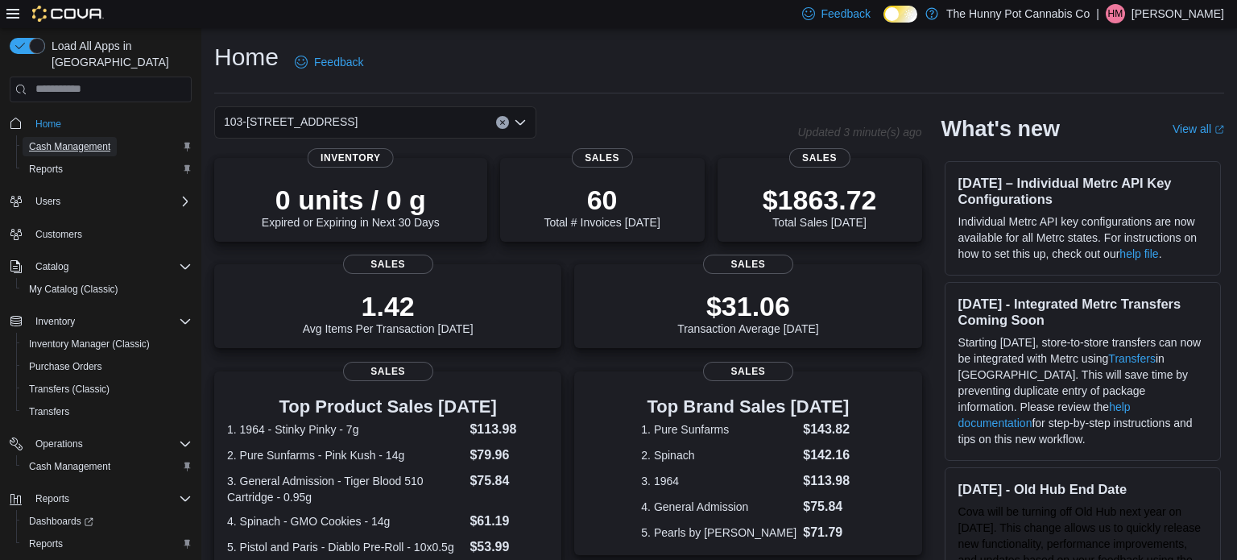
click at [63, 140] on span "Cash Management" at bounding box center [69, 146] width 81 height 13
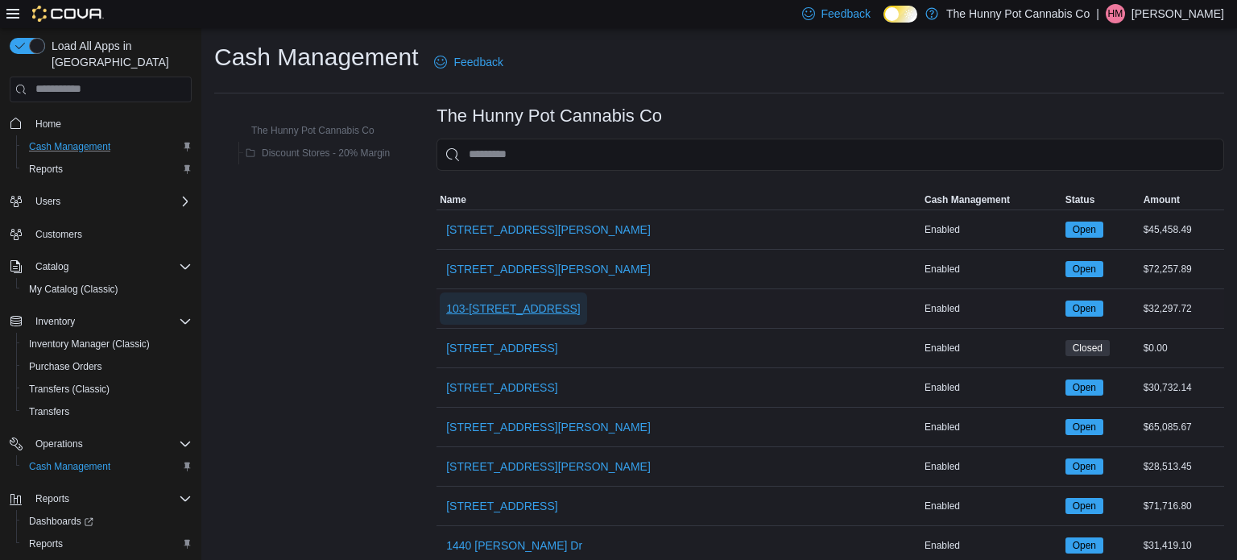
click at [487, 305] on span "103-[STREET_ADDRESS]" at bounding box center [513, 308] width 135 height 16
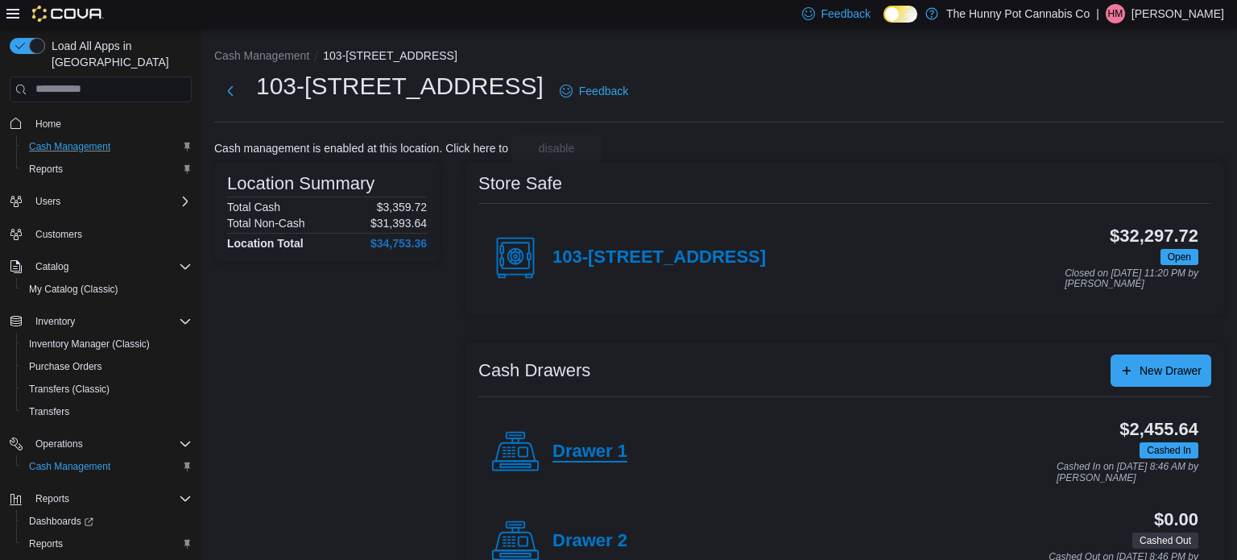
click at [596, 449] on h4 "Drawer 1" at bounding box center [590, 451] width 75 height 21
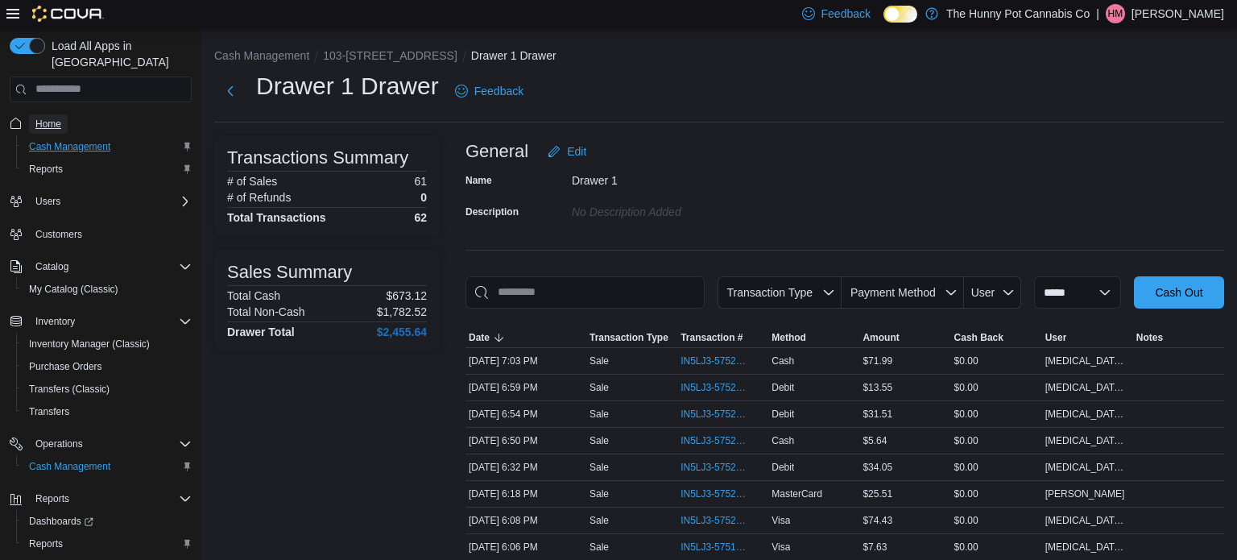
click at [58, 118] on span "Home" at bounding box center [48, 124] width 26 height 13
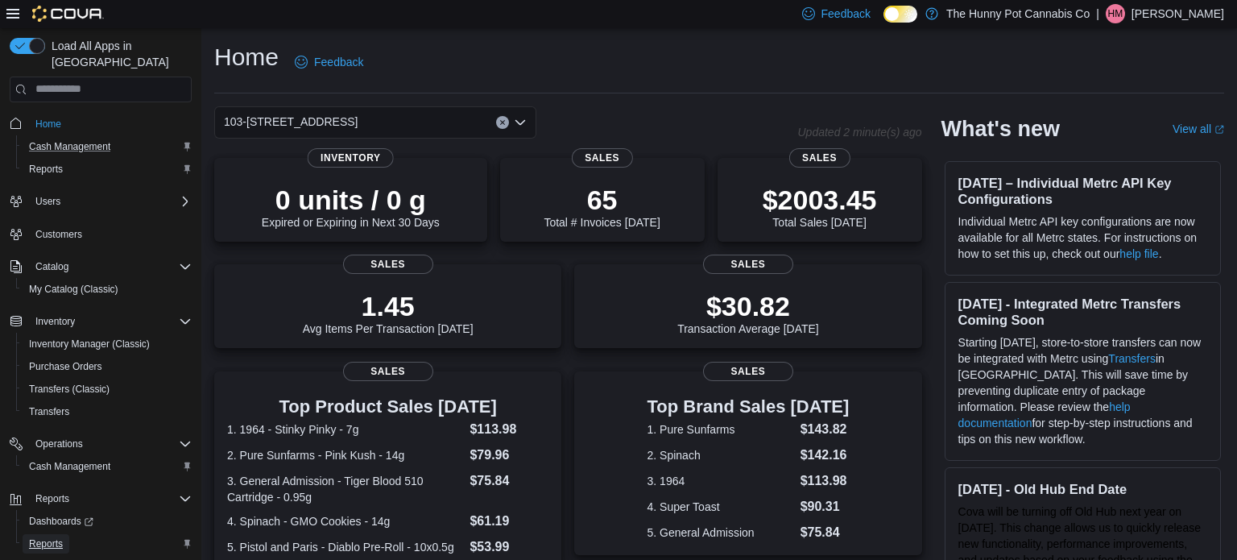
click at [60, 537] on span "Reports" at bounding box center [46, 543] width 34 height 13
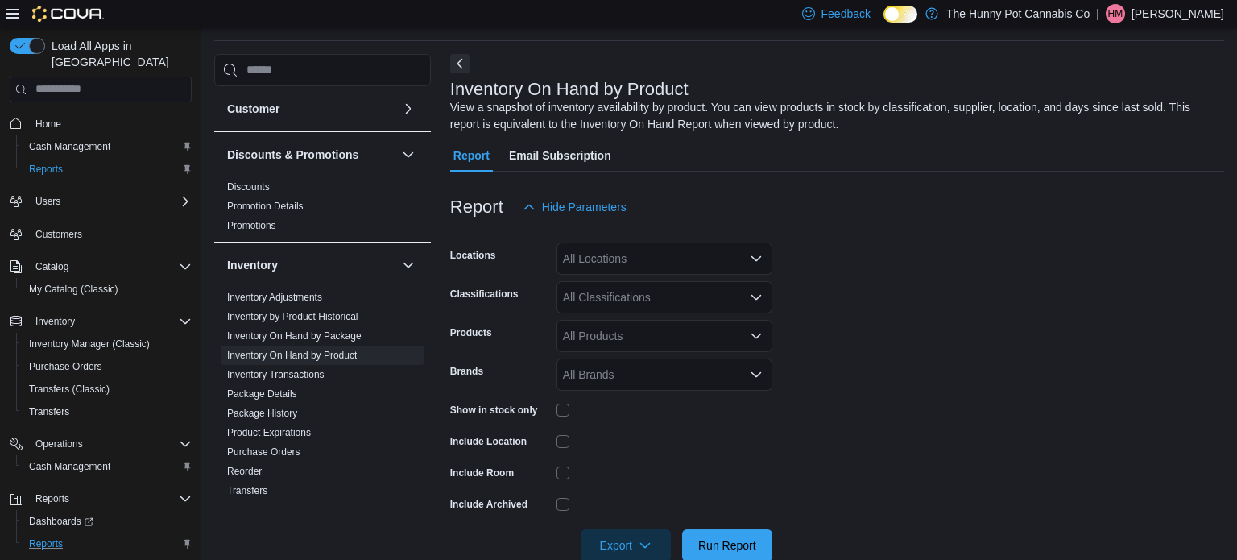
scroll to position [54, 0]
click at [851, 243] on form "Locations All Locations Classifications All Classifications Products All Produc…" at bounding box center [837, 391] width 774 height 338
click at [755, 257] on icon "Open list of options" at bounding box center [757, 256] width 10 height 5
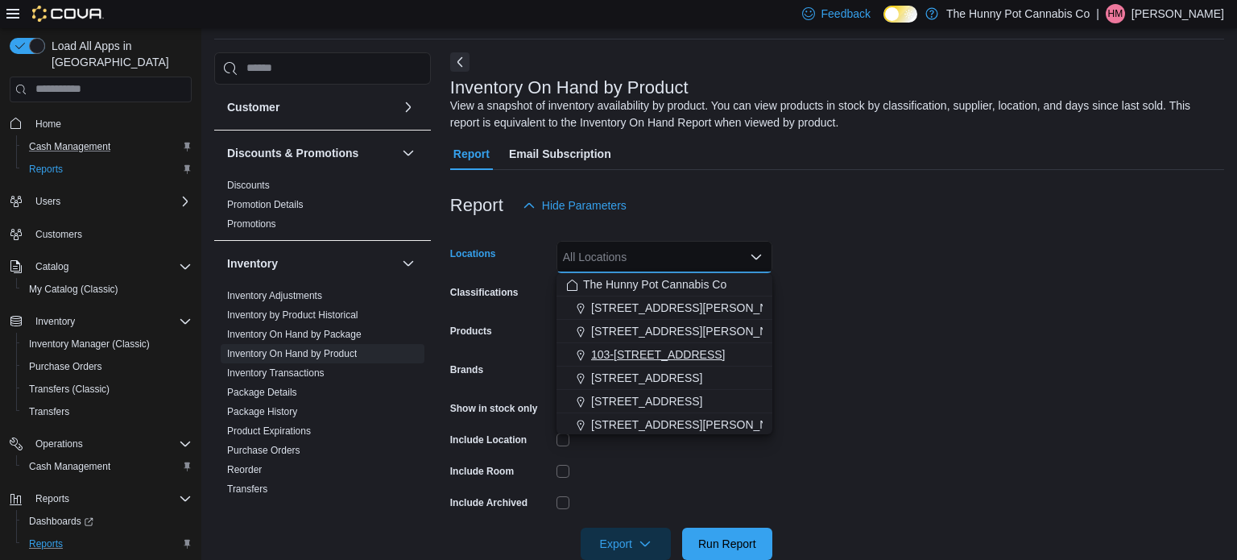
click at [653, 354] on span "103-[STREET_ADDRESS]" at bounding box center [658, 354] width 135 height 16
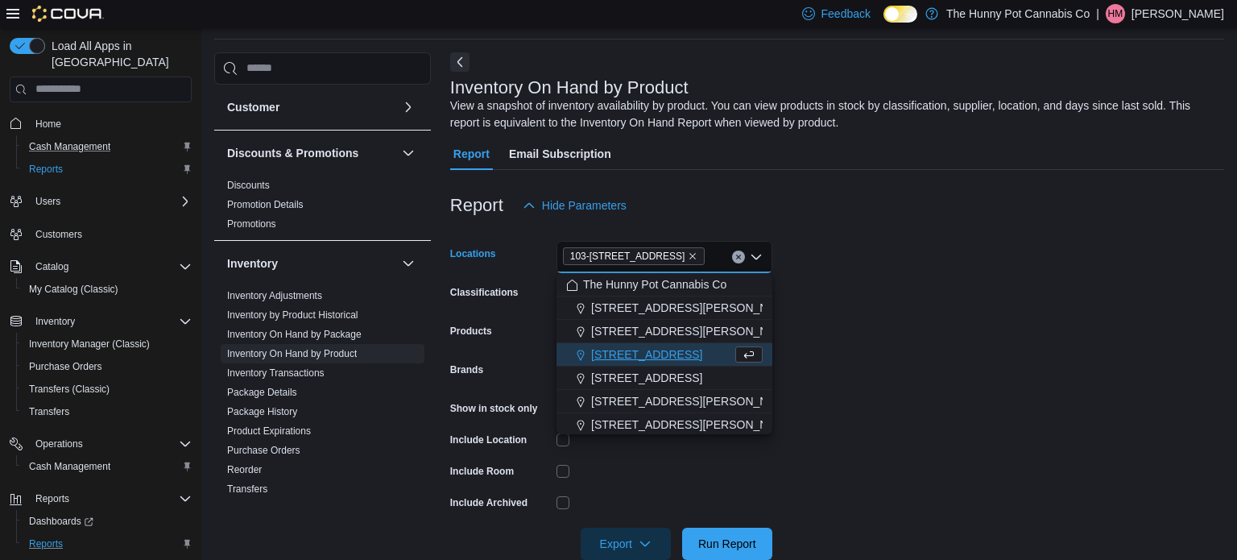
click at [887, 280] on form "Locations [STREET_ADDRESS] Selected. 103-[STREET_ADDRESS].. Press Backspace to …" at bounding box center [837, 391] width 774 height 338
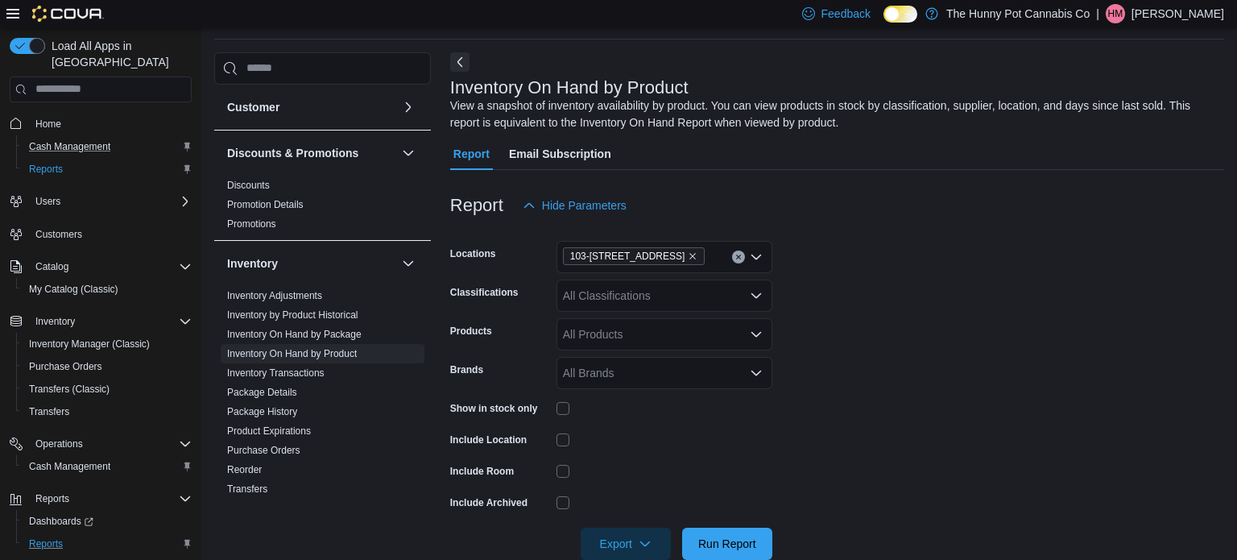
click at [756, 291] on icon "Open list of options" at bounding box center [756, 295] width 13 height 13
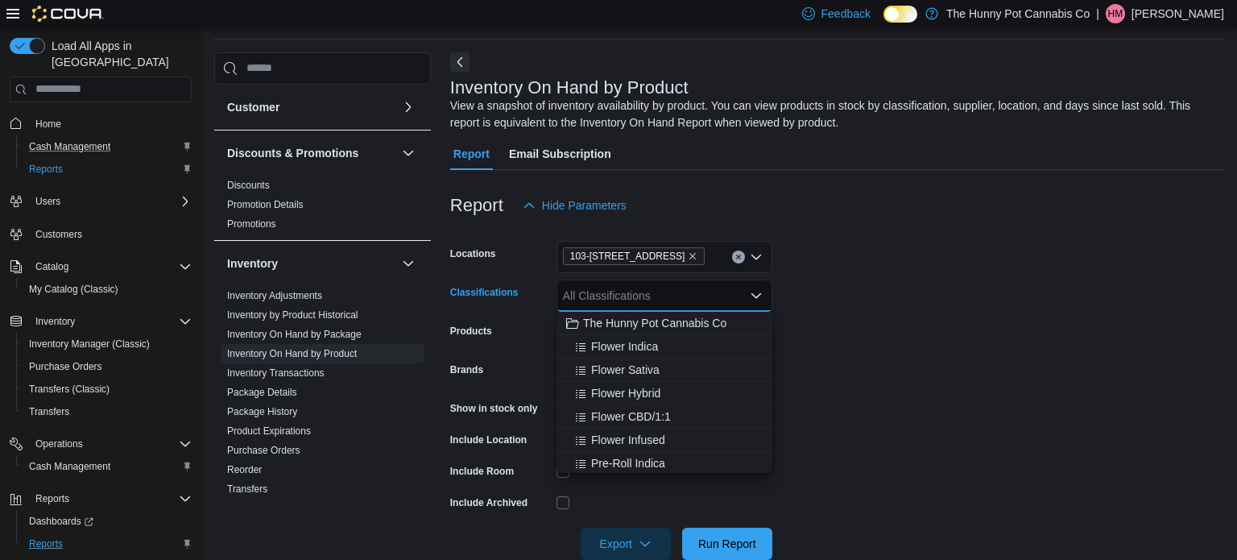
click at [756, 291] on icon "Close list of options" at bounding box center [756, 295] width 13 height 13
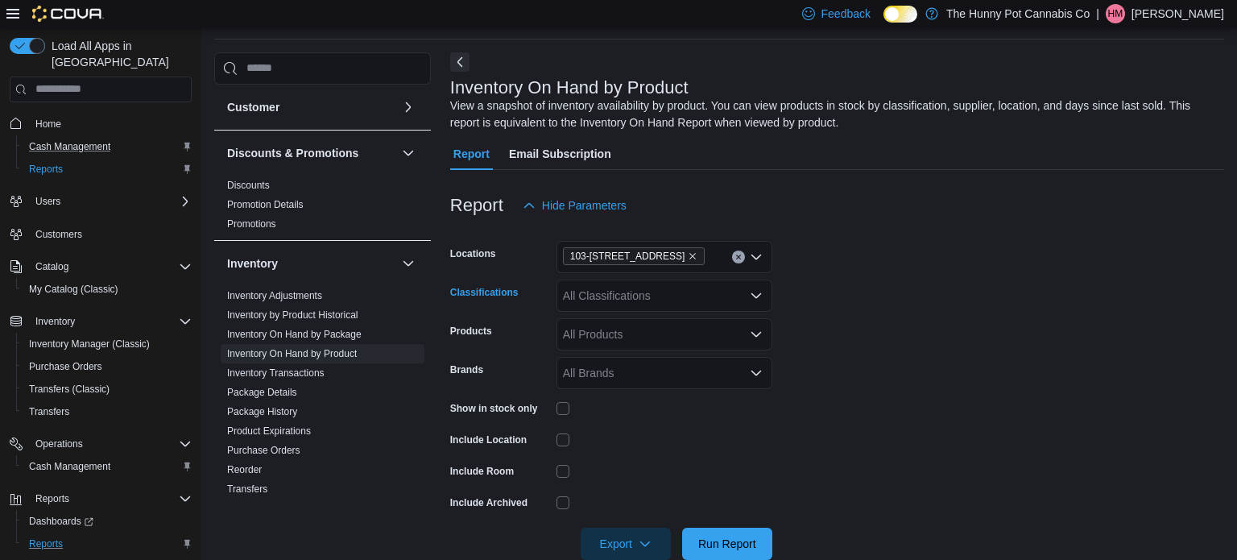
click at [843, 289] on form "Locations [STREET_ADDRESS] Classifications All Classifications Products All Pro…" at bounding box center [837, 391] width 774 height 338
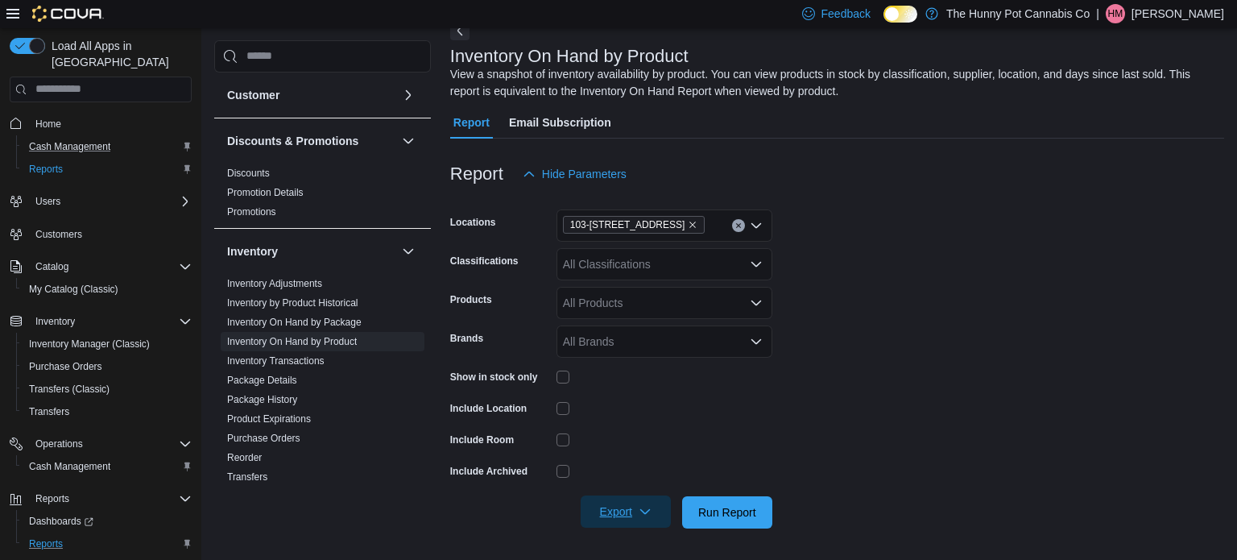
click at [632, 514] on span "Export" at bounding box center [626, 511] width 71 height 32
click at [647, 410] on span "Export to Excel" at bounding box center [628, 413] width 73 height 13
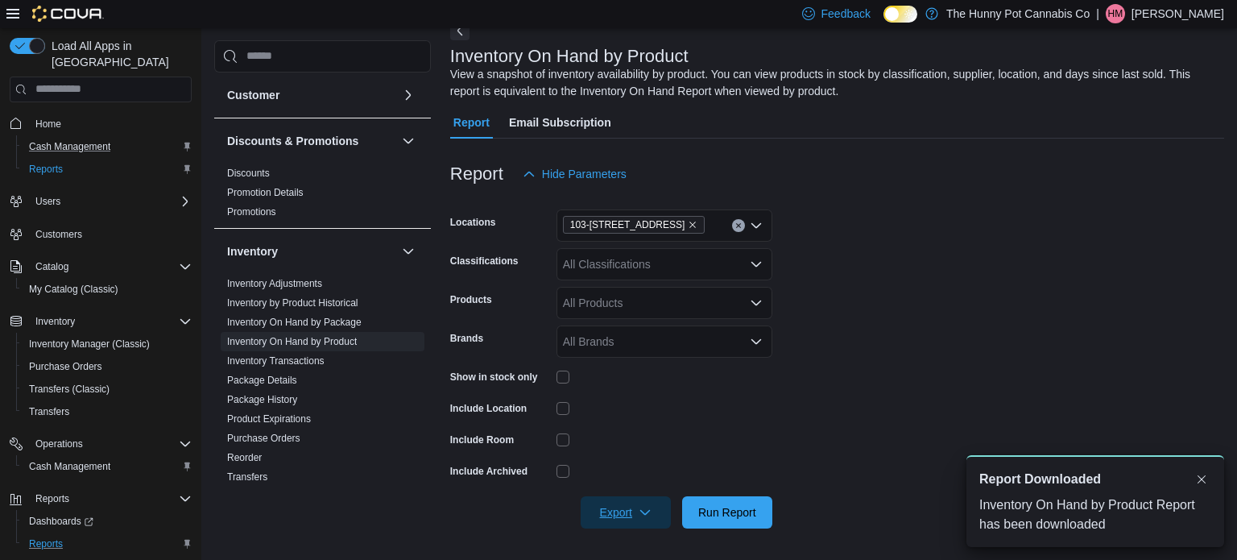
scroll to position [0, 0]
